Goal: Task Accomplishment & Management: Complete application form

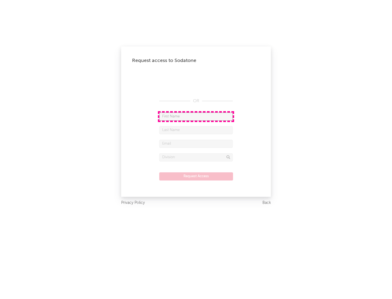
click at [196, 116] on input "text" at bounding box center [195, 117] width 73 height 8
type input "[PERSON_NAME]"
click at [196, 130] on input "text" at bounding box center [195, 130] width 73 height 8
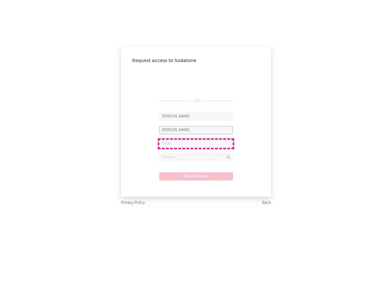
type input "[PERSON_NAME]"
click at [196, 144] on input "text" at bounding box center [195, 144] width 73 height 8
type input "[EMAIL_ADDRESS][DOMAIN_NAME]"
click at [196, 157] on input "text" at bounding box center [195, 157] width 73 height 8
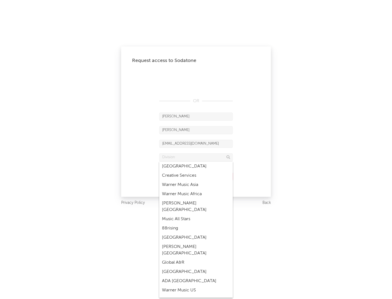
click at [196, 215] on div "Music All Stars" at bounding box center [195, 219] width 73 height 9
type input "Music All Stars"
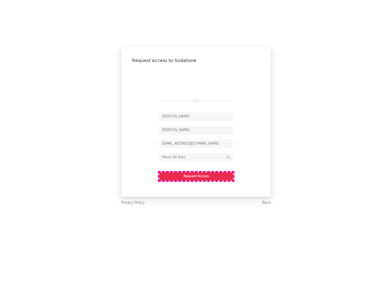
click at [196, 176] on button "Request Access" at bounding box center [196, 177] width 74 height 8
